Goal: Task Accomplishment & Management: Use online tool/utility

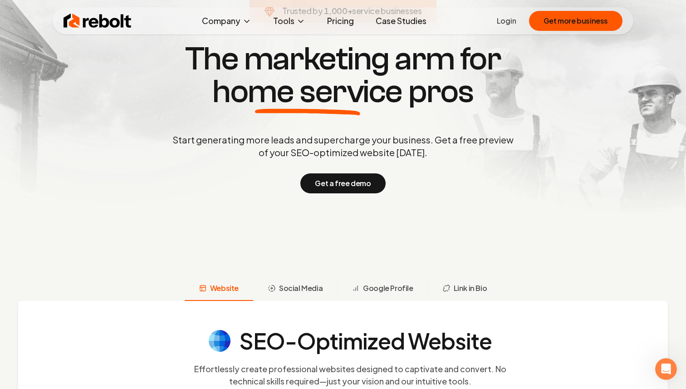
scroll to position [90, 0]
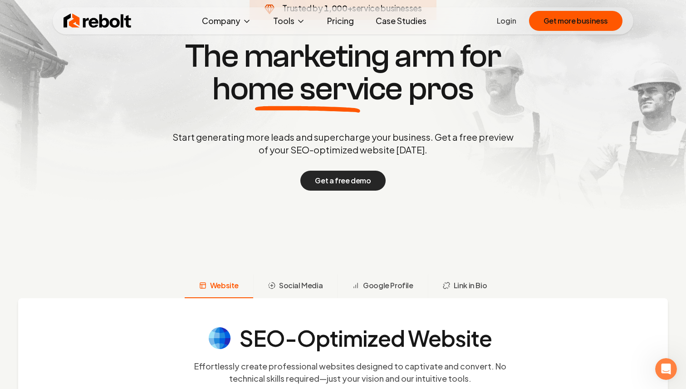
click at [361, 183] on button "Get a free demo" at bounding box center [342, 181] width 85 height 20
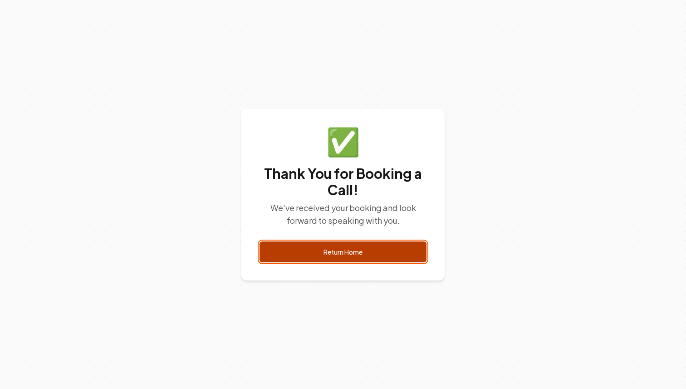
click at [421, 248] on link "Return Home" at bounding box center [343, 251] width 167 height 21
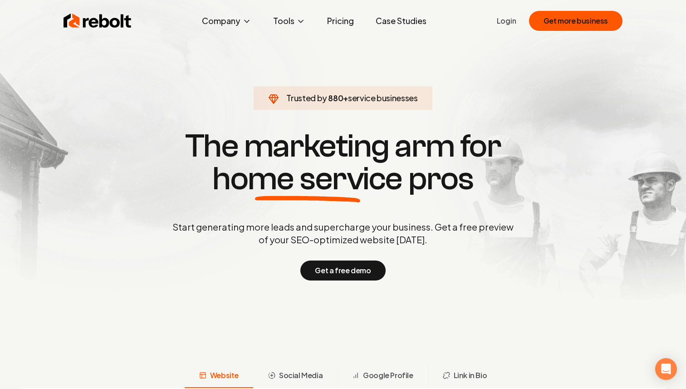
click at [353, 19] on link "Pricing" at bounding box center [340, 21] width 41 height 18
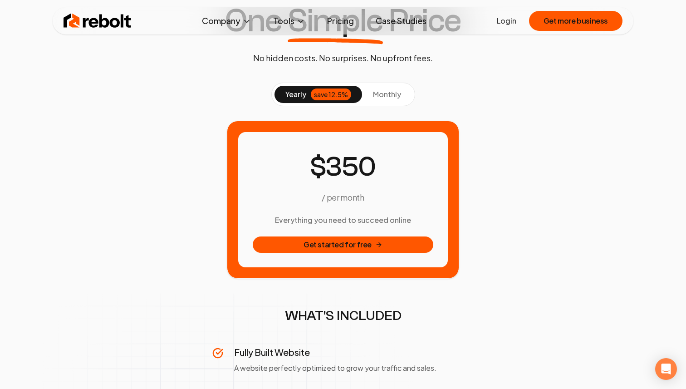
scroll to position [69, 0]
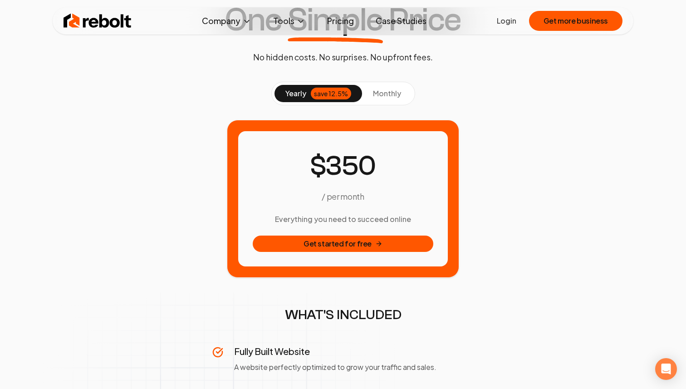
click at [385, 89] on span "monthly" at bounding box center [387, 94] width 28 height 10
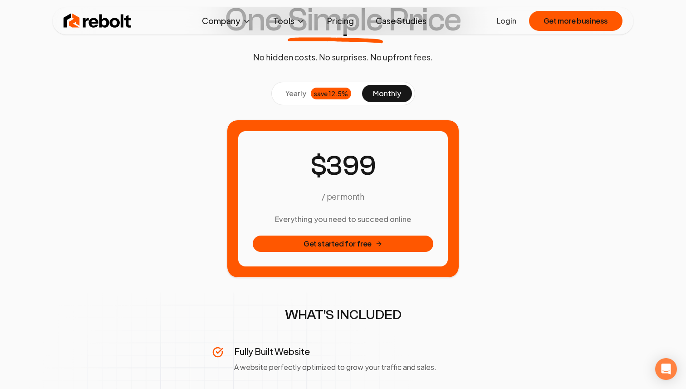
click at [299, 93] on span "yearly" at bounding box center [295, 93] width 21 height 11
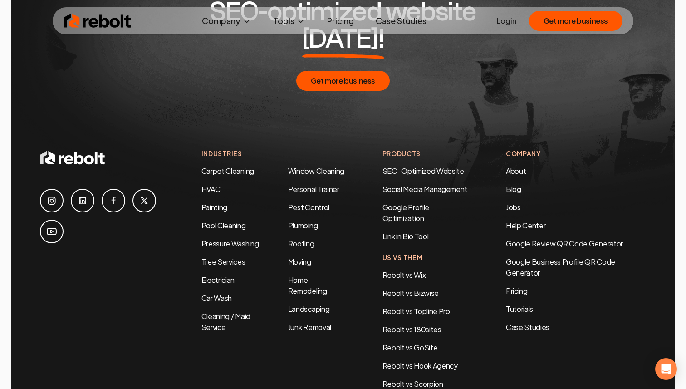
scroll to position [1655, 0]
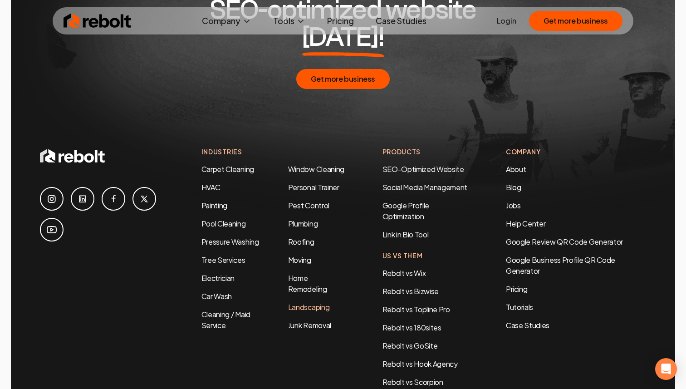
click at [325, 302] on link "Landscaping" at bounding box center [308, 307] width 41 height 10
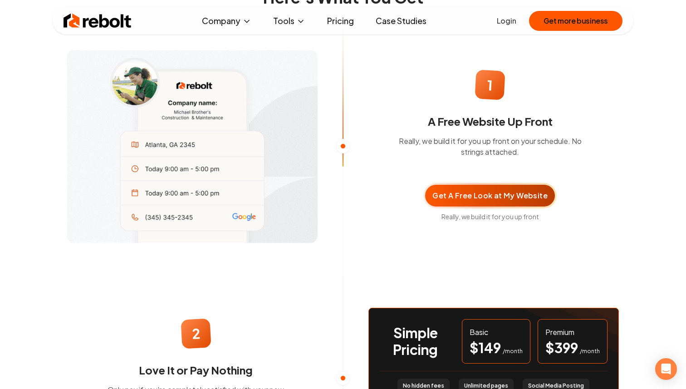
scroll to position [602, 0]
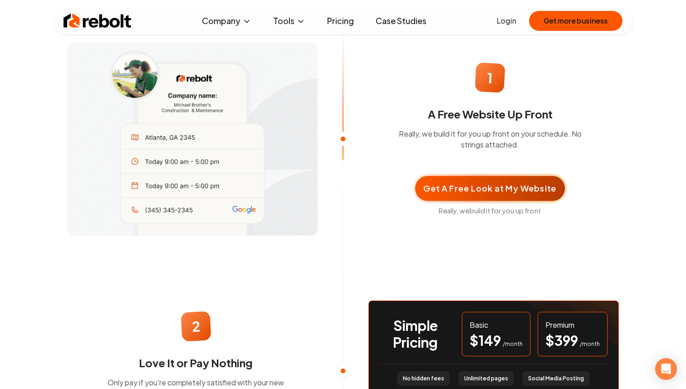
click at [473, 195] on span "Get A Free Look at My Website" at bounding box center [490, 188] width 133 height 13
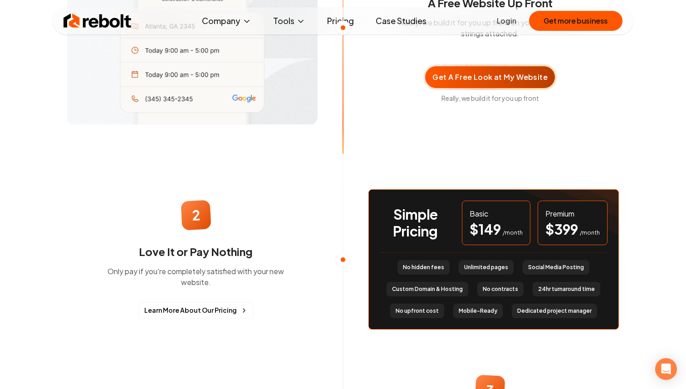
scroll to position [721, 0]
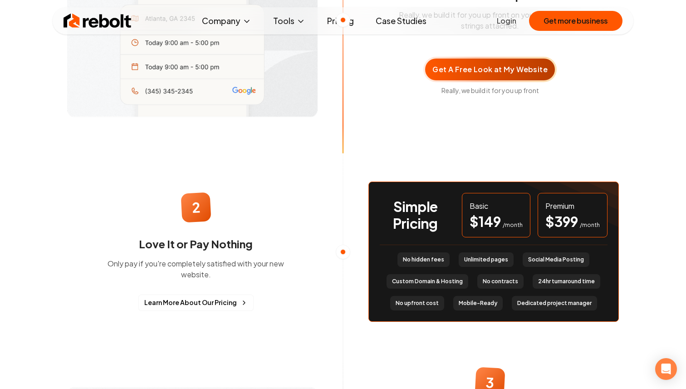
click at [489, 218] on div "Basic $ 149 /month" at bounding box center [496, 215] width 69 height 44
click at [380, 232] on h3 "Simple Pricing" at bounding box center [415, 215] width 71 height 34
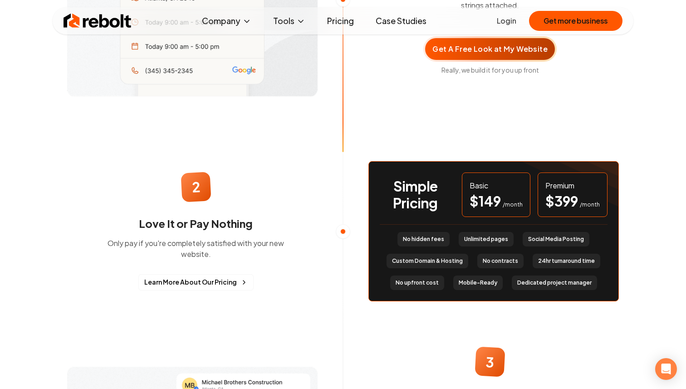
scroll to position [742, 0]
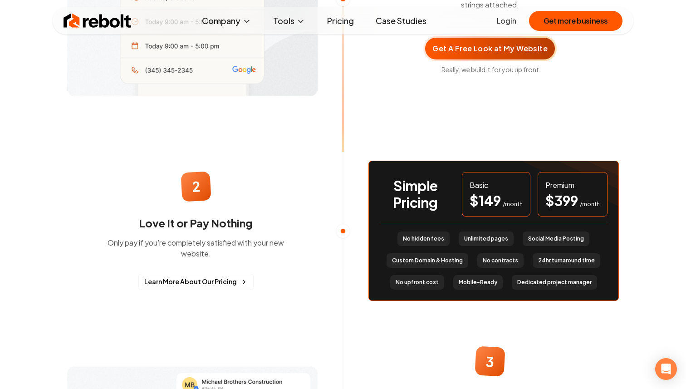
click at [436, 242] on span "No hidden fees" at bounding box center [423, 238] width 41 height 7
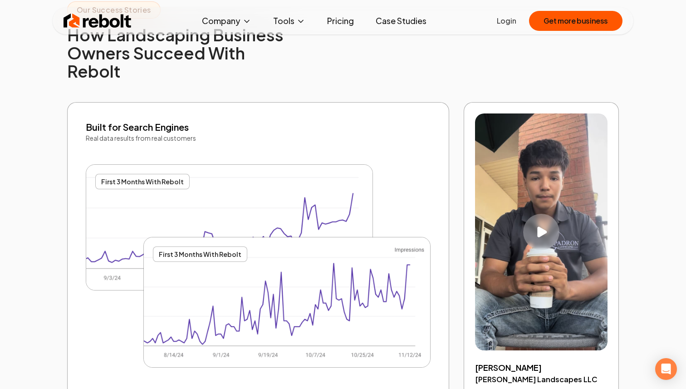
scroll to position [1734, 0]
click at [546, 213] on div "Play video" at bounding box center [541, 232] width 38 height 38
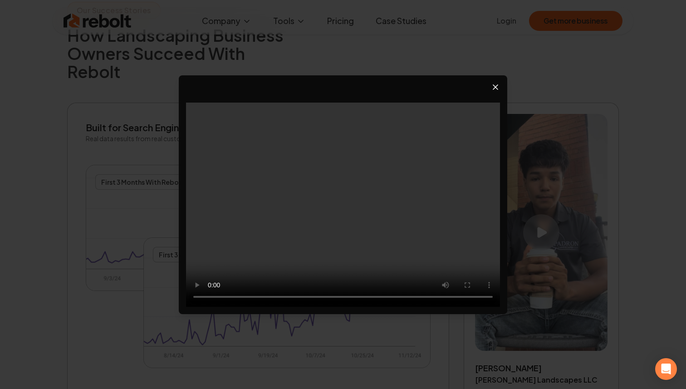
click at [498, 87] on icon "Close video player" at bounding box center [495, 87] width 9 height 9
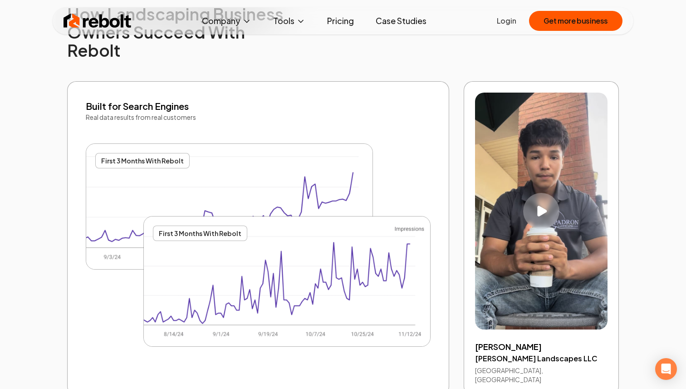
scroll to position [1751, 0]
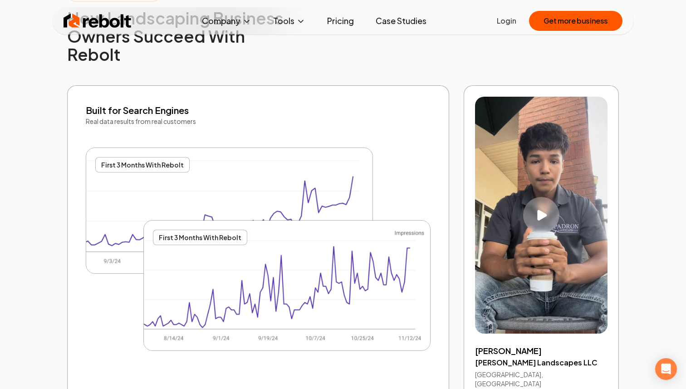
click at [312, 154] on img at bounding box center [229, 210] width 286 height 125
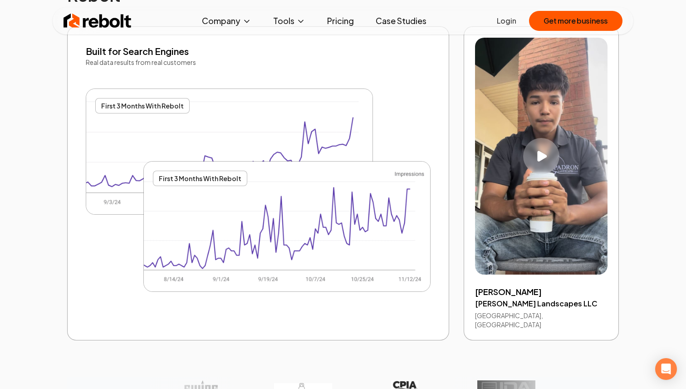
scroll to position [1826, 0]
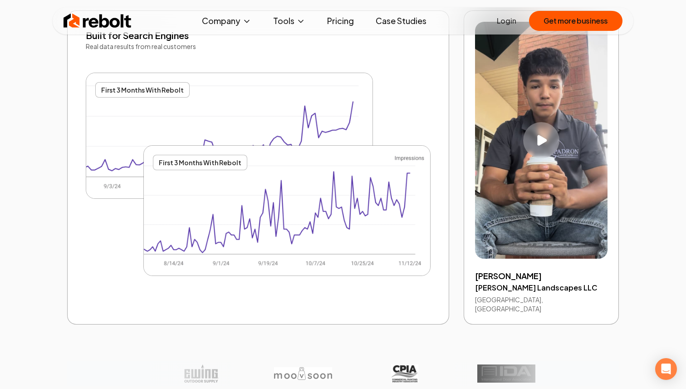
click at [326, 207] on img at bounding box center [287, 211] width 286 height 130
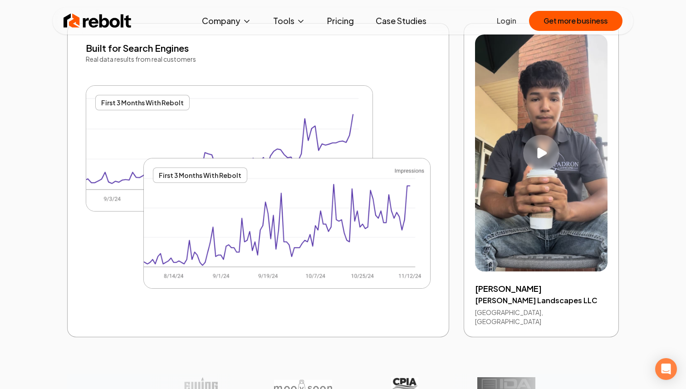
scroll to position [1813, 0]
click at [198, 168] on div "First 3 Months With Rebolt" at bounding box center [200, 175] width 94 height 15
click at [230, 119] on img at bounding box center [229, 148] width 286 height 125
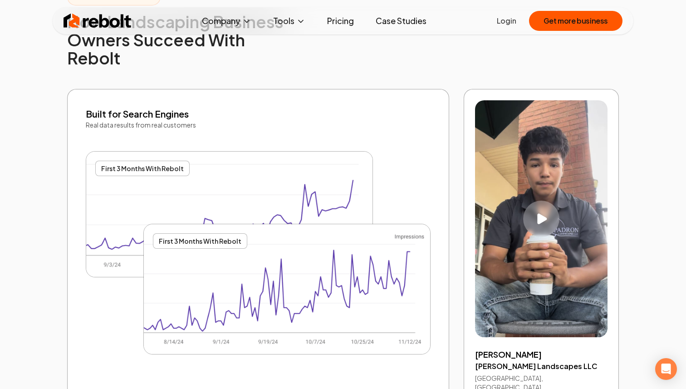
scroll to position [1737, 0]
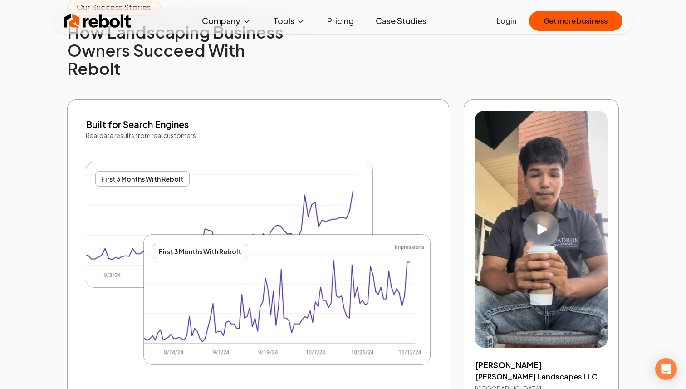
click at [226, 244] on div "First 3 Months With Rebolt" at bounding box center [200, 251] width 94 height 15
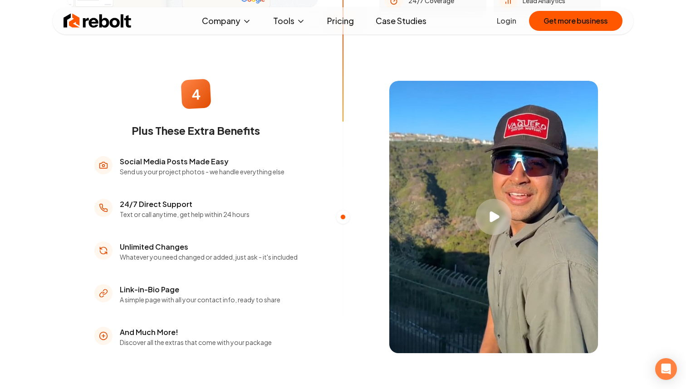
scroll to position [1295, 0]
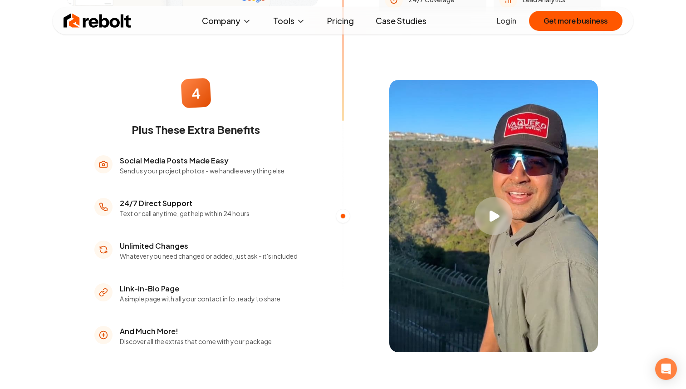
click at [491, 221] on icon "Play video" at bounding box center [495, 215] width 10 height 11
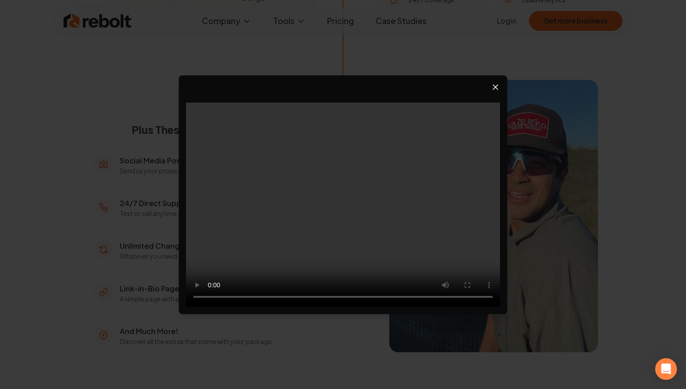
click at [497, 88] on icon "Close video player" at bounding box center [495, 87] width 5 height 5
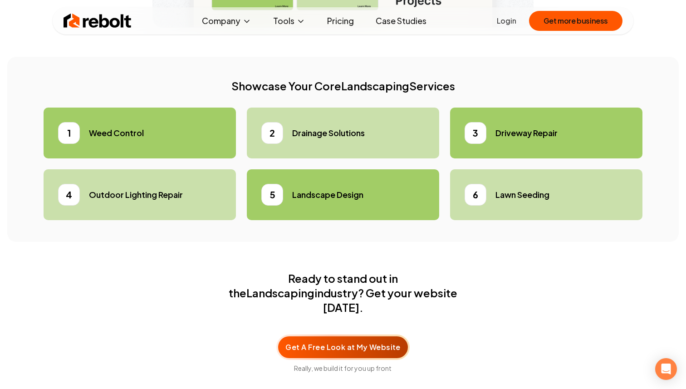
scroll to position [2695, 0]
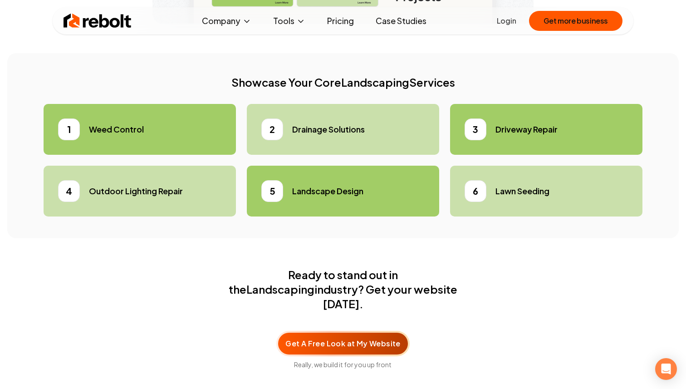
click at [407, 180] on div "5 Landscape Design" at bounding box center [342, 191] width 163 height 22
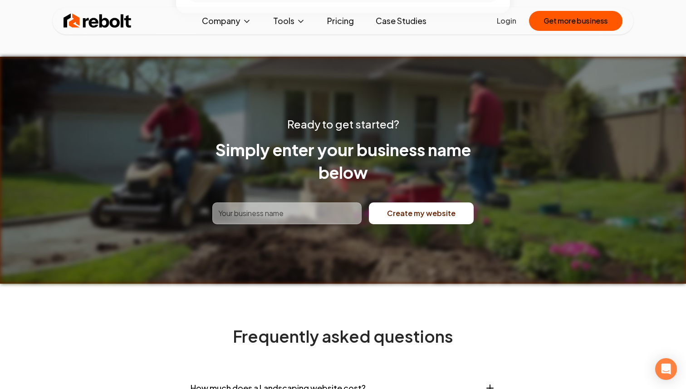
scroll to position [3439, 0]
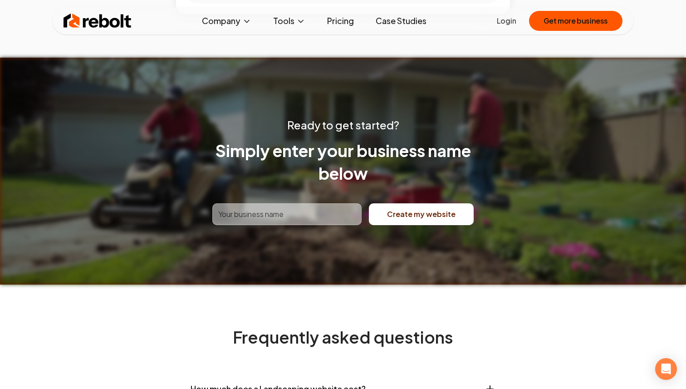
click at [329, 203] on input "text" at bounding box center [286, 214] width 149 height 22
type input "Revive Landscape LLC"
click at [424, 203] on button "Create my website" at bounding box center [421, 214] width 105 height 22
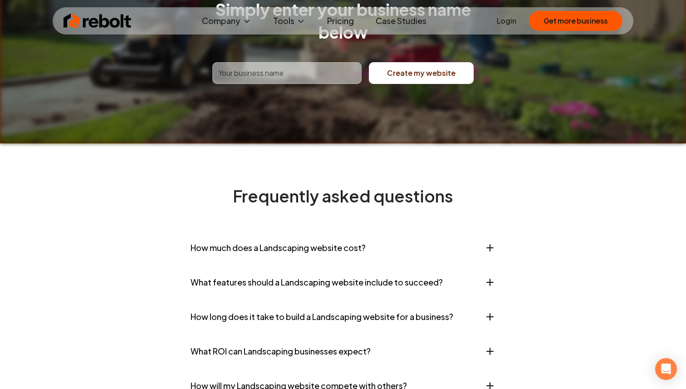
scroll to position [3582, 0]
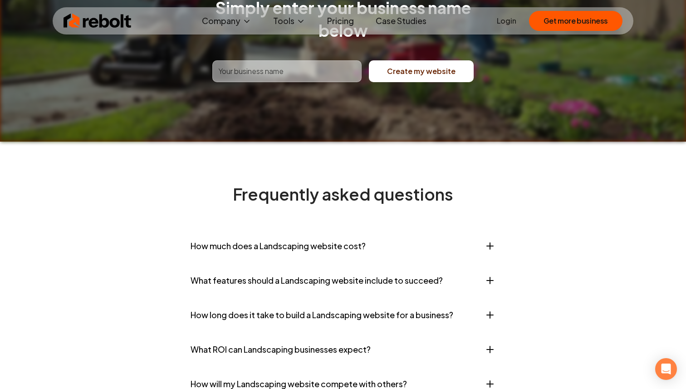
click at [410, 232] on button "How much does a Landscaping website cost?" at bounding box center [343, 245] width 305 height 27
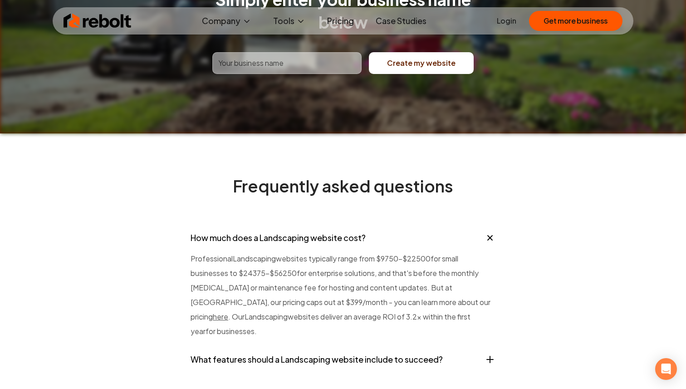
scroll to position [3590, 0]
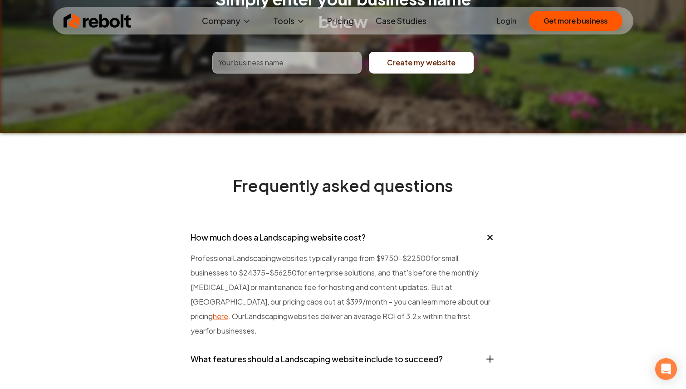
click at [228, 311] on link "here" at bounding box center [220, 316] width 15 height 10
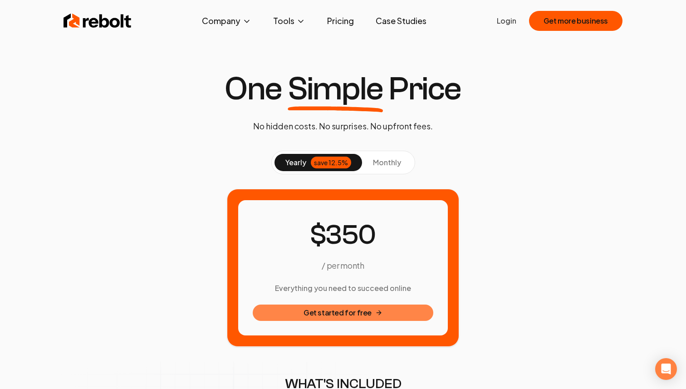
scroll to position [0, 0]
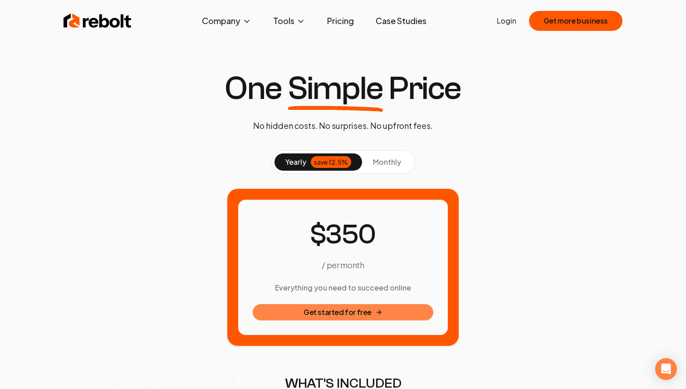
click at [345, 316] on button "Get started for free" at bounding box center [343, 312] width 181 height 16
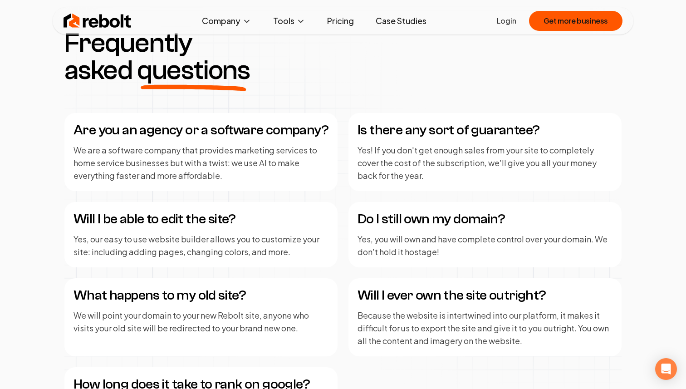
scroll to position [1064, 0]
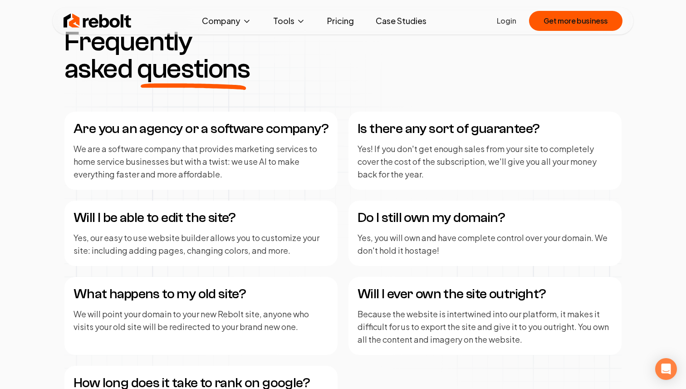
click at [296, 149] on p "We are a software company that provides marketing services to home service busi…" at bounding box center [201, 162] width 255 height 38
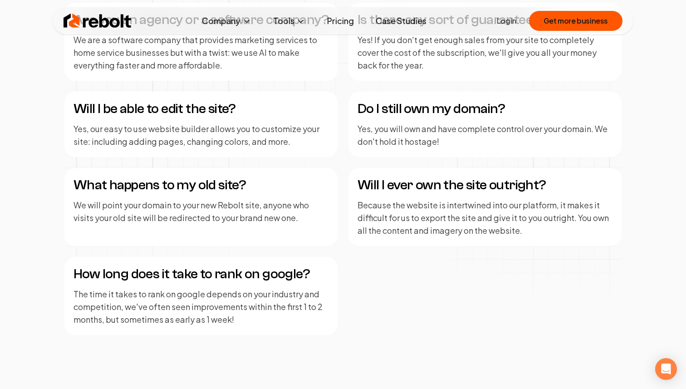
scroll to position [1174, 0]
